Goal: Find specific page/section: Find specific page/section

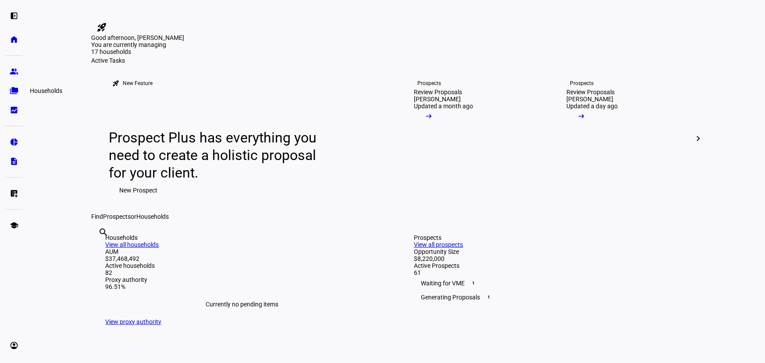
click at [18, 94] on eth-mat-symbol "folder_copy" at bounding box center [14, 90] width 9 height 9
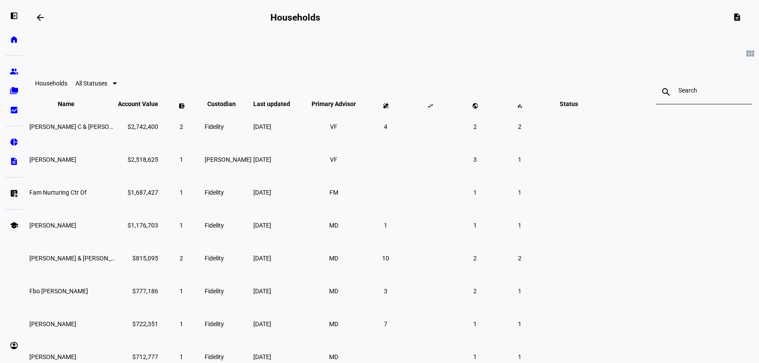
click at [679, 97] on div at bounding box center [704, 92] width 51 height 25
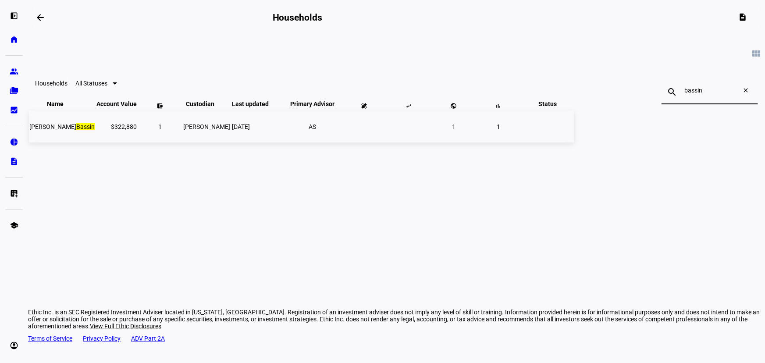
type input "bassin"
click at [182, 142] on td "1" at bounding box center [160, 126] width 44 height 32
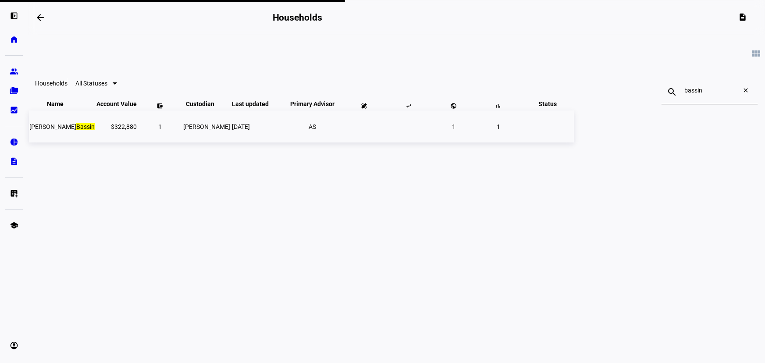
click at [95, 130] on span "[PERSON_NAME]" at bounding box center [61, 126] width 65 height 7
click at [122, 166] on eth-card-list "view_module Households All Statuses search bassin close Name keyboard_arrow_dow…" at bounding box center [396, 144] width 737 height 219
